Goal: Navigation & Orientation: Find specific page/section

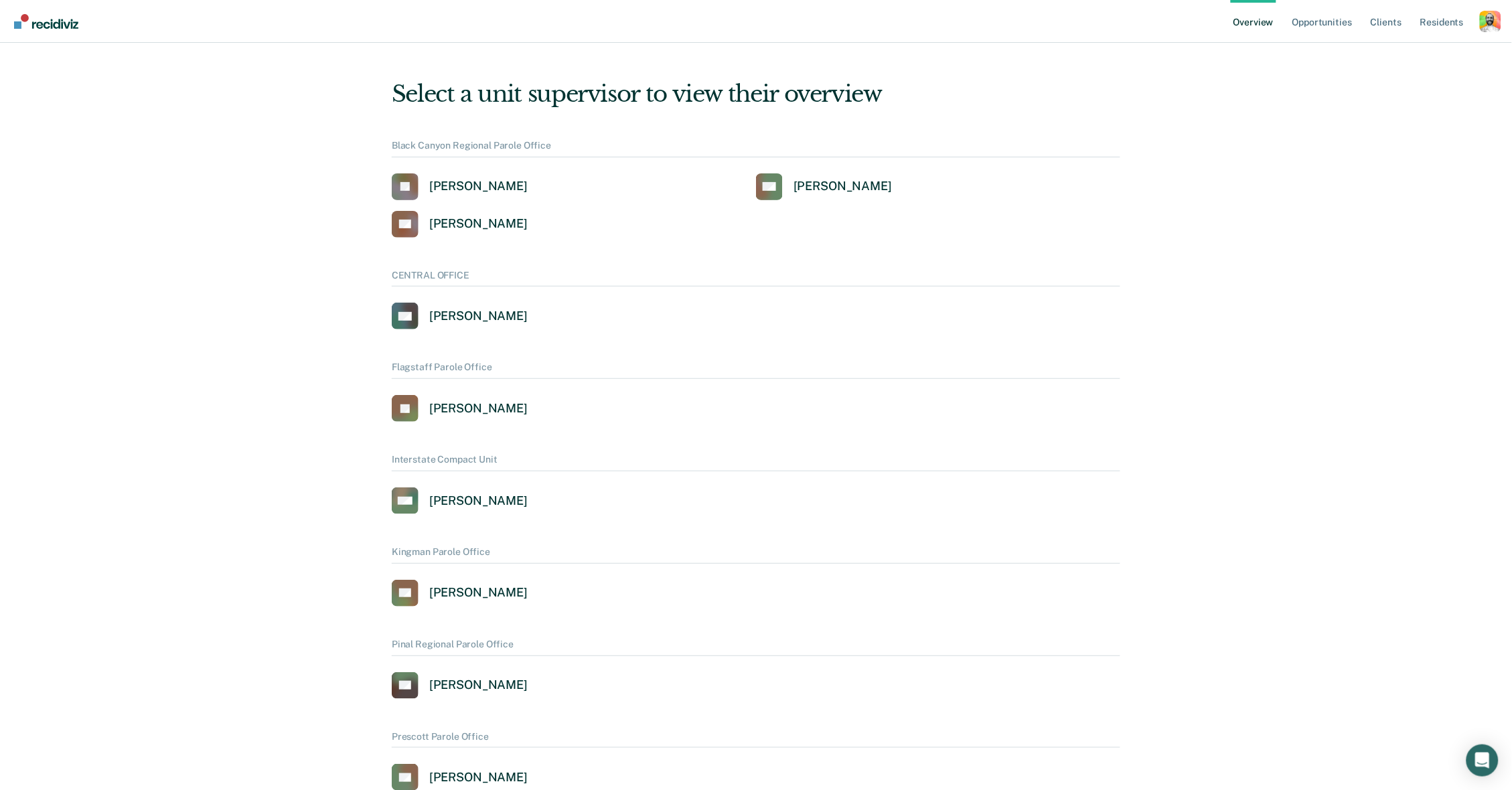
click at [1493, 20] on div "Profile dropdown button" at bounding box center [1490, 22] width 22 height 22
click at [1310, 25] on link "Opportunities" at bounding box center [1321, 21] width 65 height 43
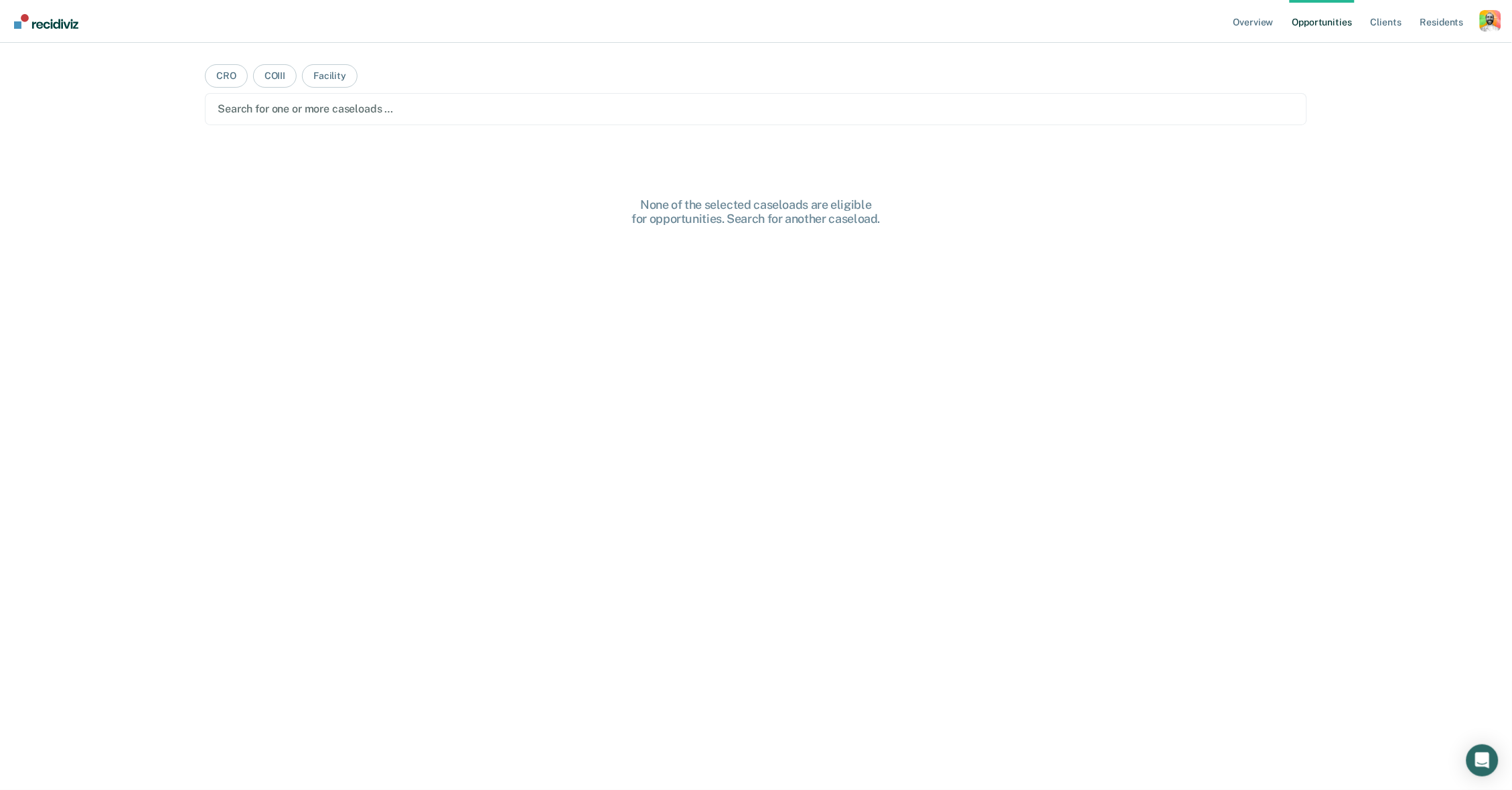
click at [1487, 25] on div "Profile dropdown button" at bounding box center [1490, 21] width 22 height 22
click at [1402, 55] on div "Overview Opportunities Client s Resident s Profile How it works Log Out CRO COI…" at bounding box center [756, 395] width 1512 height 790
click at [1487, 19] on div "Profile dropdown button" at bounding box center [1490, 21] width 22 height 22
click at [1395, 55] on div "Overview Opportunities Client s Resident s Profile How it works Log Out CRO COI…" at bounding box center [756, 395] width 1512 height 790
click at [605, 60] on main "CRO COIII Facility Search for one or more caseloads … None of the selected case…" at bounding box center [756, 400] width 1134 height 715
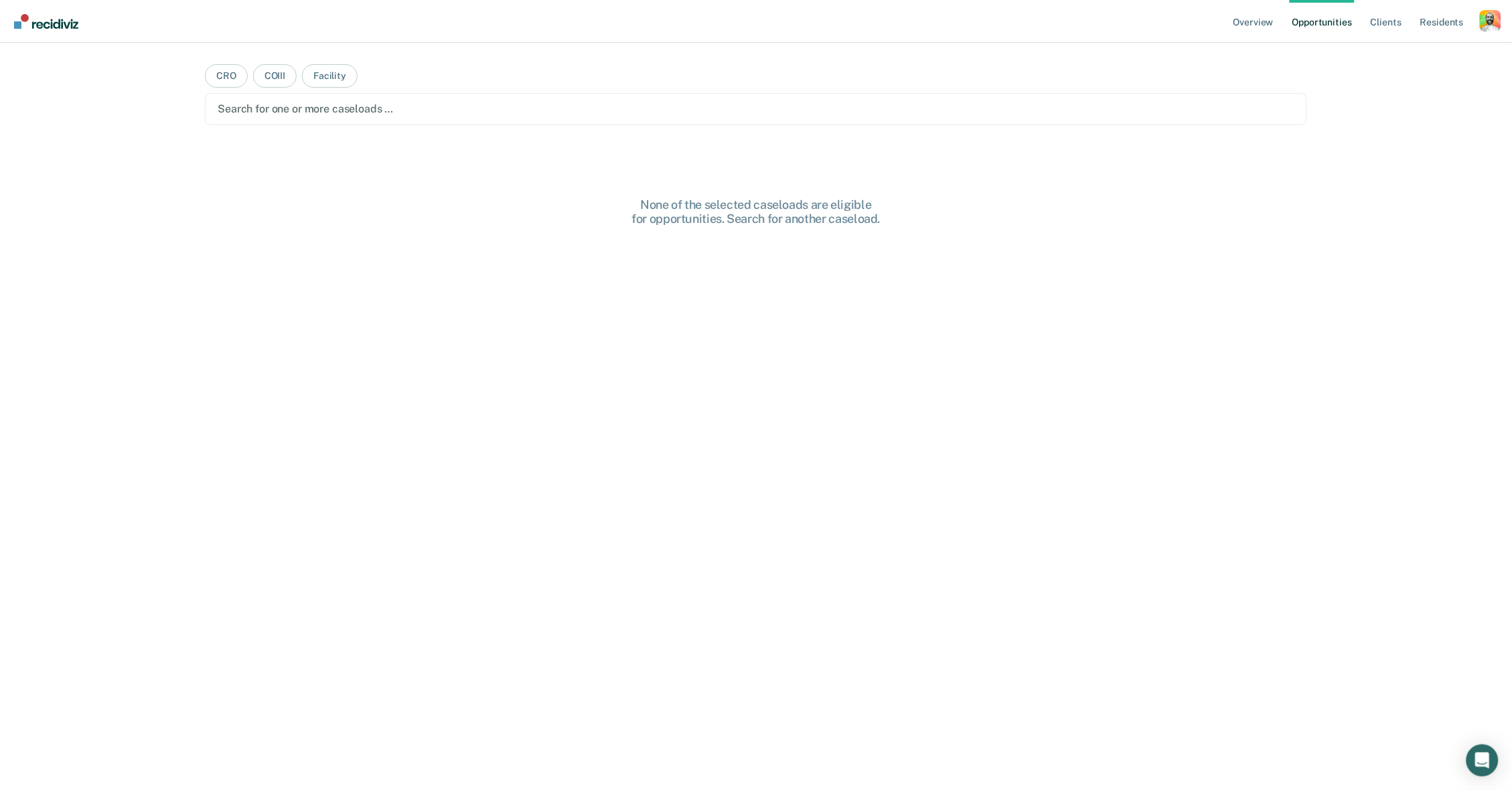
click at [1500, 25] on div "Profile dropdown button" at bounding box center [1490, 21] width 22 height 22
click at [1395, 51] on div "Overview Opportunities Client s Resident s Profile How it works Log Out CRO COI…" at bounding box center [756, 395] width 1512 height 790
